Goal: Entertainment & Leisure: Browse casually

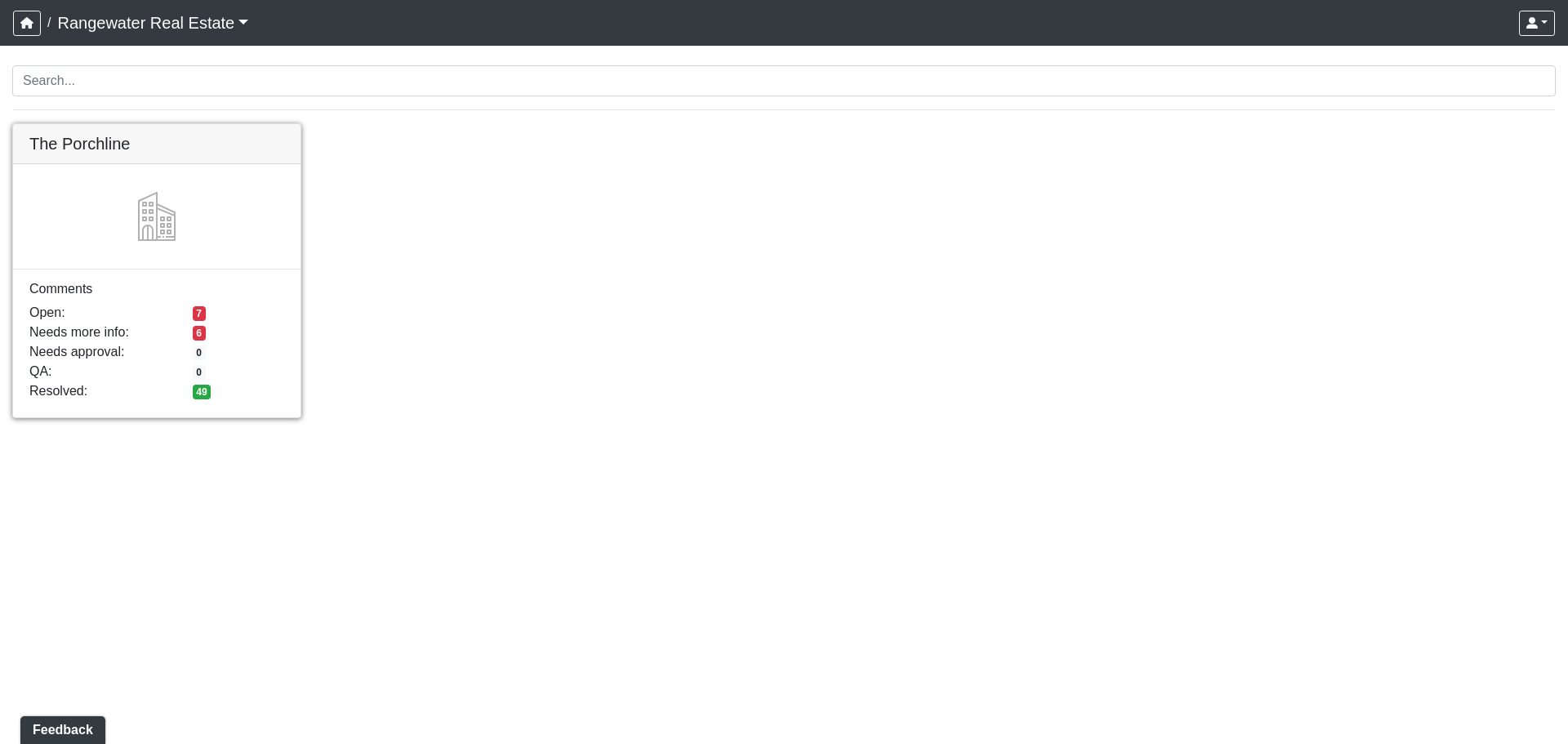
click at [94, 124] on link at bounding box center [156, 124] width 287 height 0
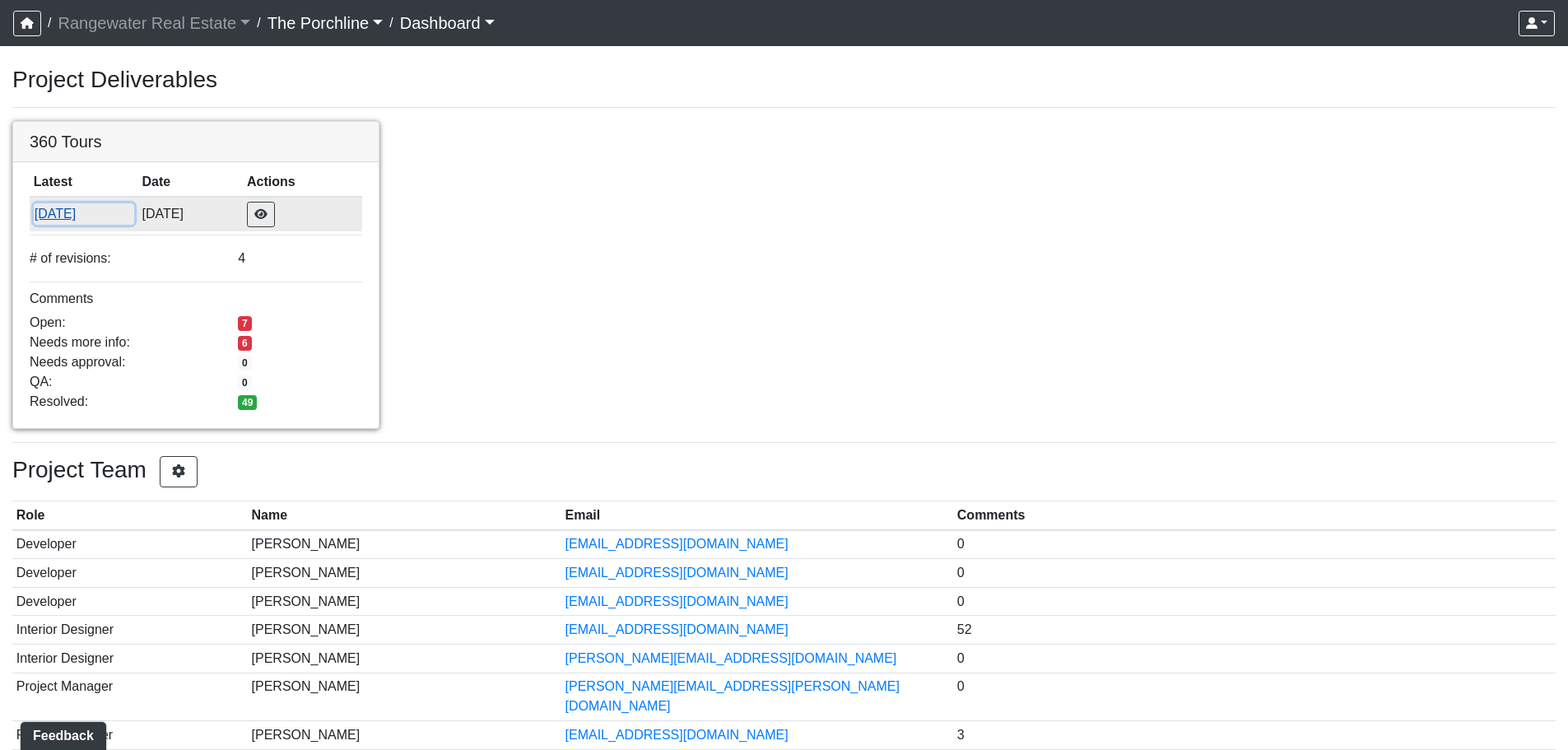
click at [87, 219] on button "9/29/2025" at bounding box center [83, 214] width 100 height 21
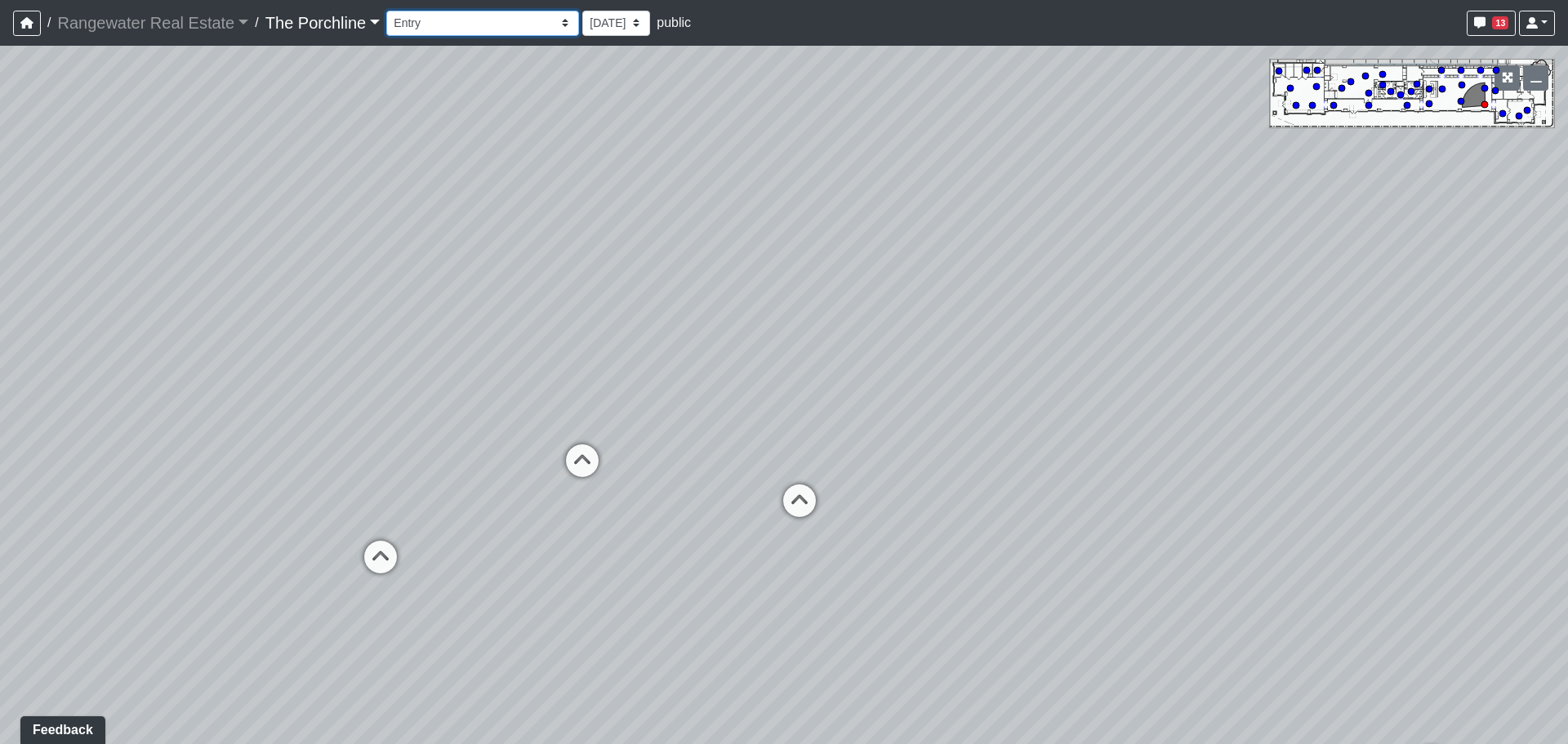
click at [487, 30] on select "Entry Grandhall Entry Island Kitchen Lounge Lounge Entry Mailroom Entry Seating…" at bounding box center [482, 23] width 192 height 26
click at [387, 10] on select "Entry Grandhall Entry Island Kitchen Lounge Lounge Entry Mailroom Entry Seating…" at bounding box center [482, 23] width 192 height 26
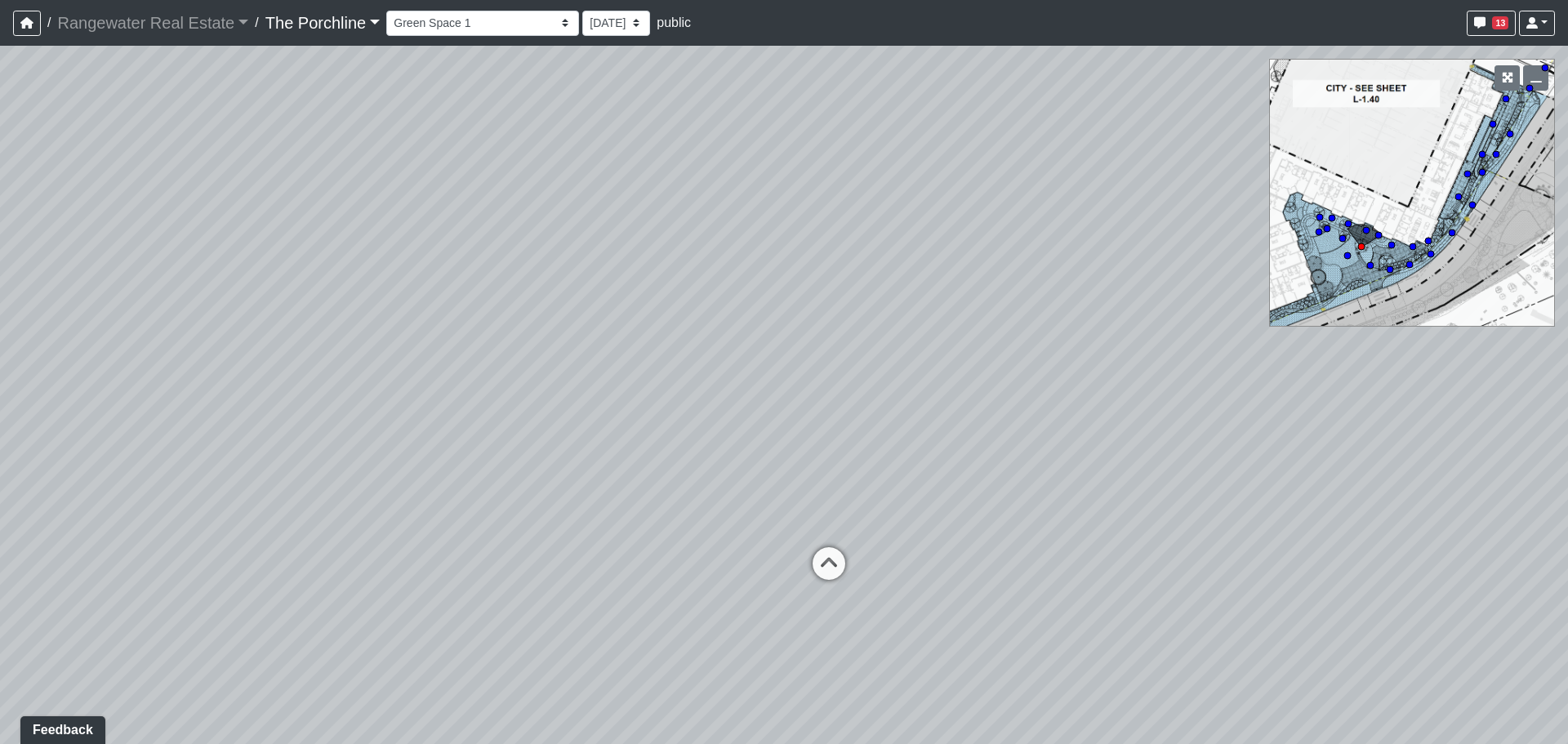
drag, startPoint x: 763, startPoint y: 351, endPoint x: 188, endPoint y: 358, distance: 575.0
click at [174, 354] on div "Loading... Seating Loading... Mailroom Entry Loading... Lounge Entry Loading...…" at bounding box center [784, 394] width 1568 height 699
drag, startPoint x: 907, startPoint y: 443, endPoint x: 229, endPoint y: 410, distance: 678.8
click at [229, 410] on div "Loading... Seating Loading... Mailroom Entry Loading... Lounge Entry Loading...…" at bounding box center [784, 394] width 1568 height 699
drag, startPoint x: 821, startPoint y: 410, endPoint x: 386, endPoint y: 401, distance: 435.1
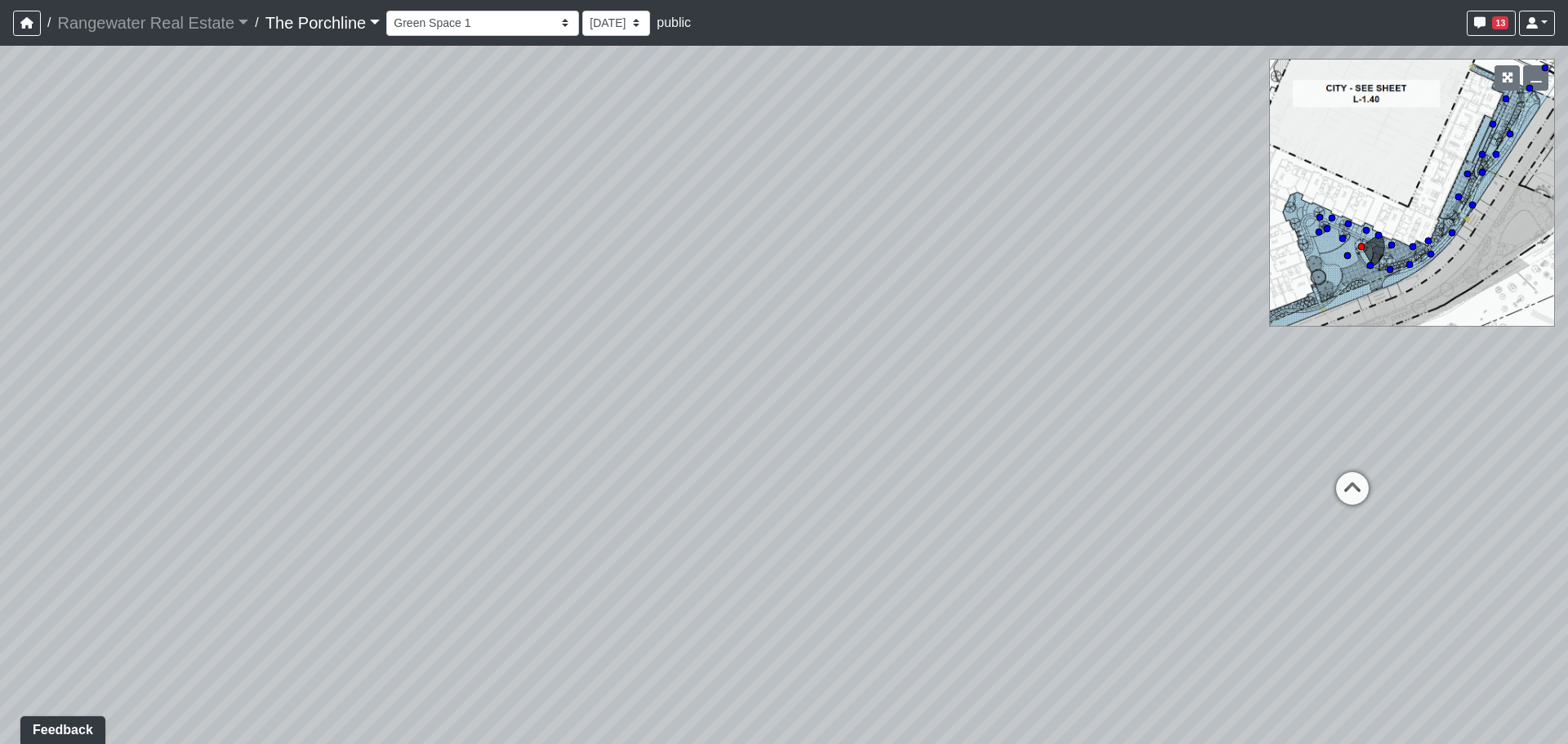
click at [386, 401] on div "Loading... Seating Loading... Mailroom Entry Loading... Lounge Entry Loading...…" at bounding box center [784, 394] width 1568 height 699
click at [1412, 263] on circle at bounding box center [1409, 264] width 7 height 7
drag, startPoint x: 754, startPoint y: 437, endPoint x: 1016, endPoint y: 377, distance: 268.8
click at [1114, 387] on div "Loading... Seating Loading... Mailroom Entry Loading... Lounge Entry Loading...…" at bounding box center [784, 394] width 1568 height 699
drag, startPoint x: 611, startPoint y: 428, endPoint x: 324, endPoint y: 380, distance: 291.0
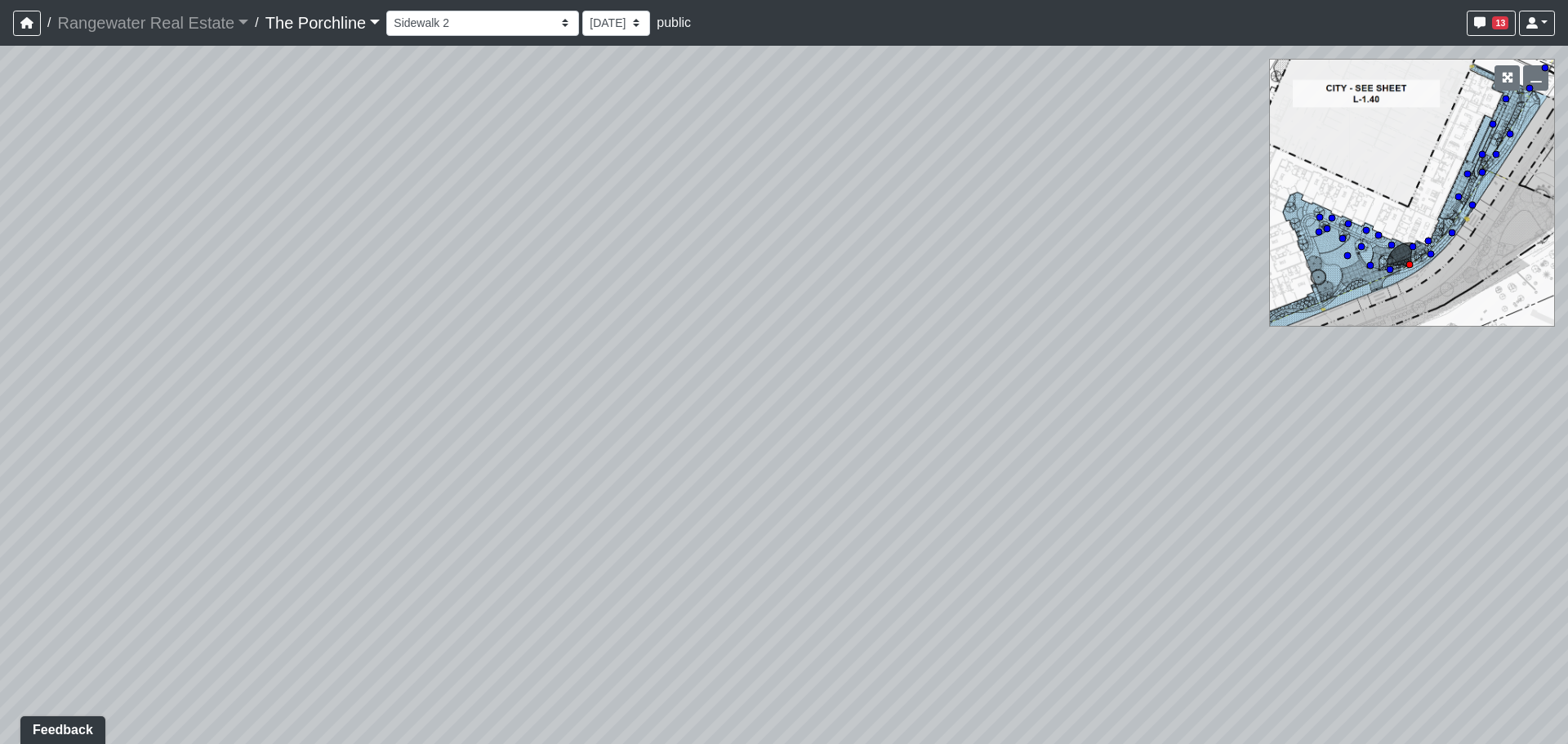
click at [324, 380] on div "Loading... Seating Loading... Mailroom Entry Loading... Lounge Entry Loading...…" at bounding box center [784, 394] width 1568 height 699
click at [1466, 175] on circle at bounding box center [1468, 173] width 7 height 7
click at [1320, 216] on circle at bounding box center [1320, 217] width 7 height 7
select select "ocjj4cN8xGc4fUxB39N4yg"
drag, startPoint x: 991, startPoint y: 305, endPoint x: 210, endPoint y: 299, distance: 781.0
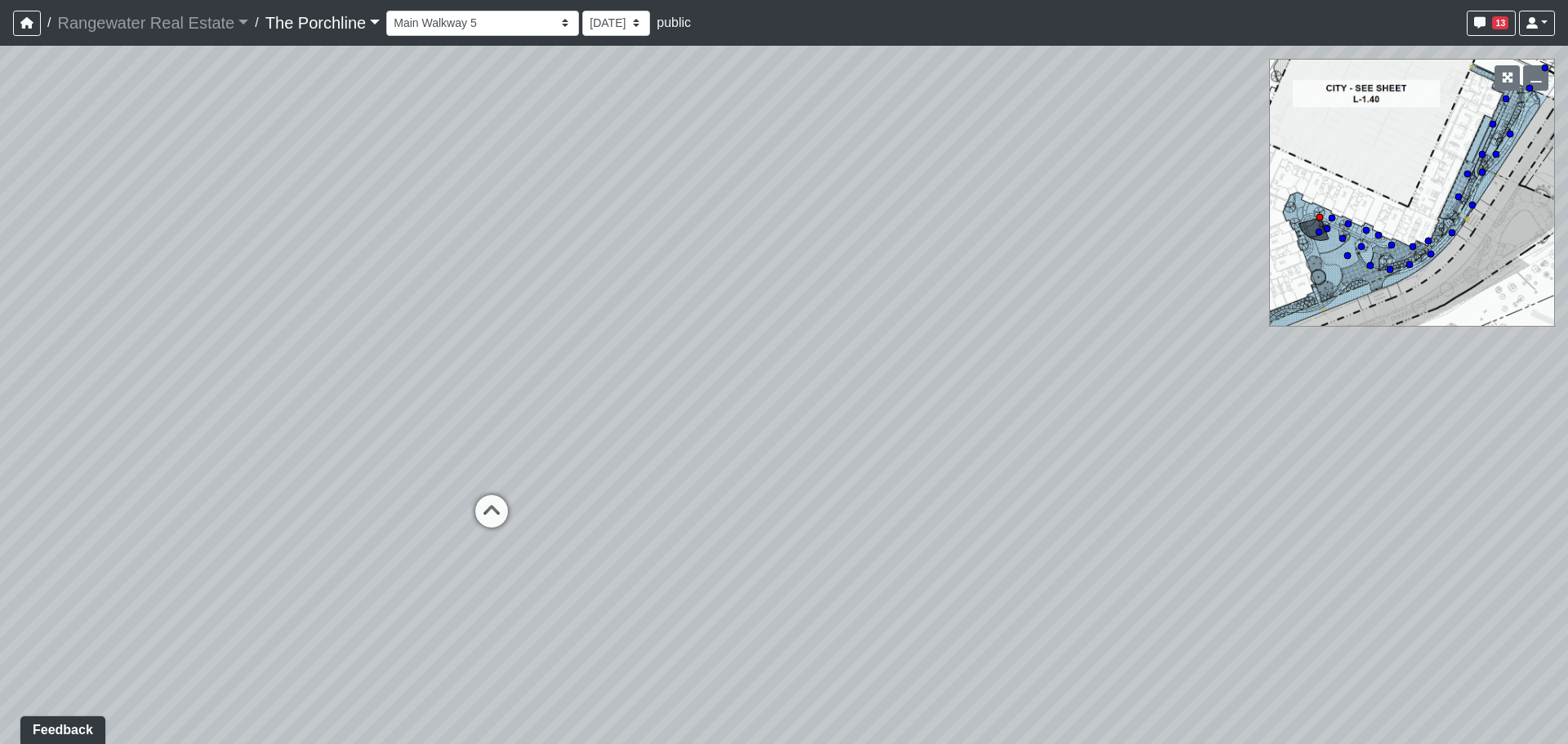
click at [210, 299] on div "Loading... Seating Loading... Mailroom Entry Loading... Lounge Entry Loading...…" at bounding box center [784, 394] width 1568 height 699
